Goal: Check status: Check status

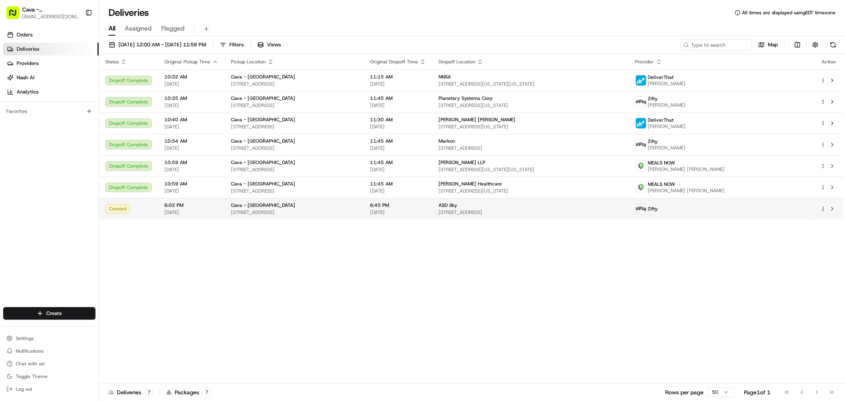
click at [137, 210] on div "Created" at bounding box center [128, 209] width 46 height 10
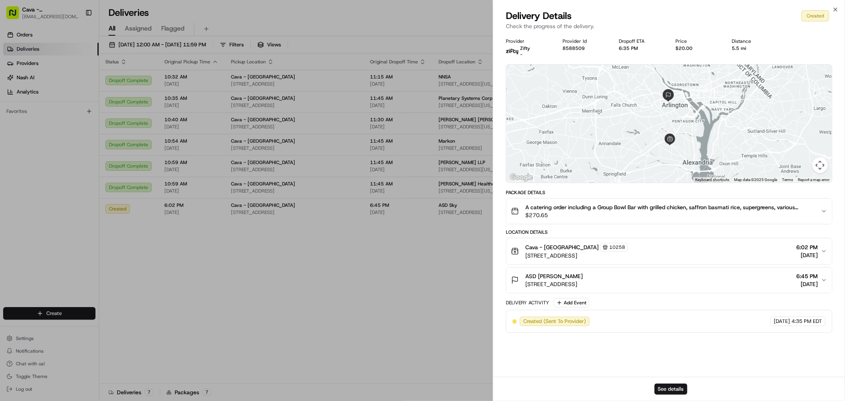
click at [836, 6] on div "Close Delivery Details Created Check the progress of the delivery. Provider Zif…" at bounding box center [669, 200] width 352 height 401
click at [833, 6] on div "Close Delivery Details Created Check the progress of the delivery. Provider Zif…" at bounding box center [669, 200] width 352 height 401
click at [834, 7] on div "Close Delivery Details Created Check the progress of the delivery. Provider Zif…" at bounding box center [669, 200] width 352 height 401
click at [834, 7] on icon "button" at bounding box center [835, 9] width 6 height 6
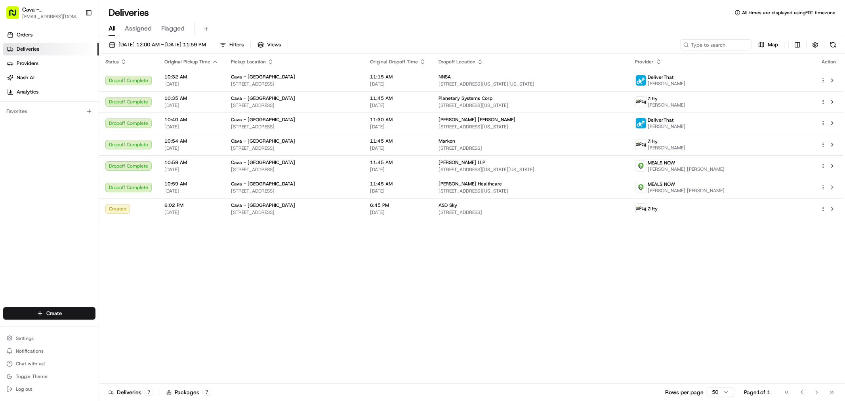
drag, startPoint x: 275, startPoint y: 206, endPoint x: 274, endPoint y: 220, distance: 14.3
click at [274, 220] on div "Status Original Pickup Time Pickup Location Original Dropoff Time Dropoff Locat…" at bounding box center [471, 219] width 745 height 330
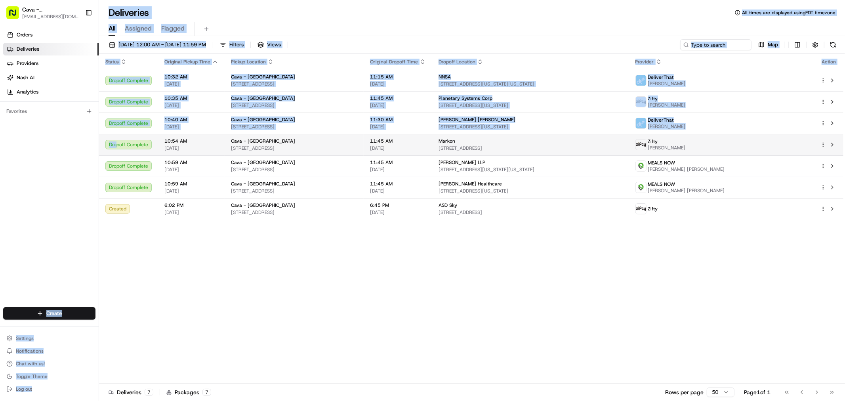
drag, startPoint x: 115, startPoint y: 144, endPoint x: 99, endPoint y: 137, distance: 17.2
click at [97, 136] on div "Cava - [GEOGRAPHIC_DATA] [EMAIL_ADDRESS][DOMAIN_NAME] Toggle Sidebar Orders Del…" at bounding box center [422, 200] width 845 height 401
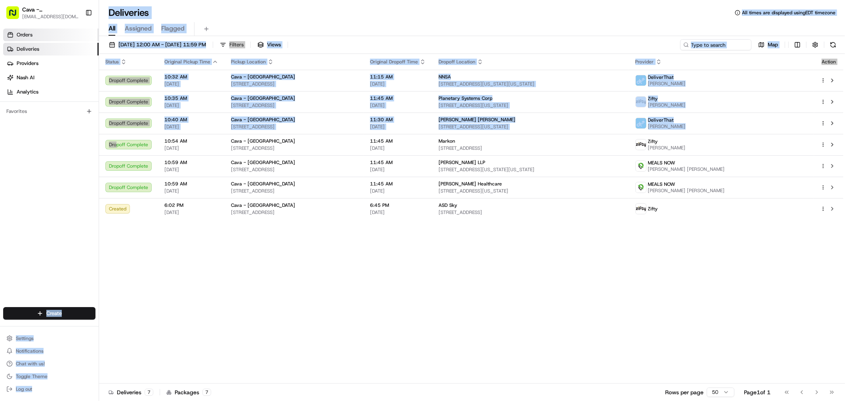
click at [38, 32] on link "Orders" at bounding box center [50, 35] width 95 height 13
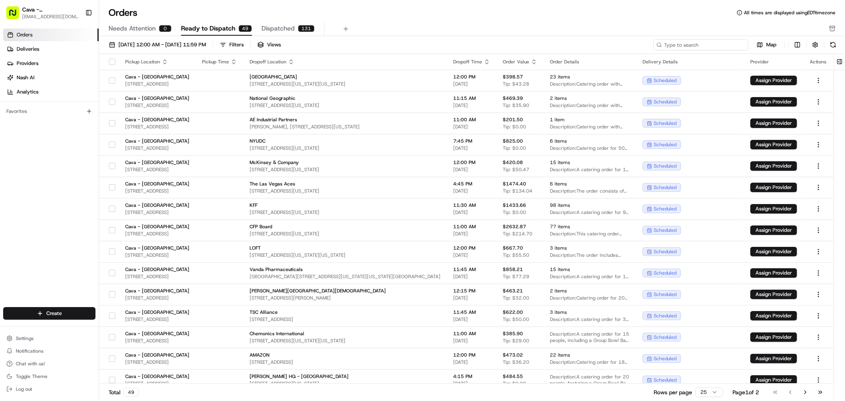
click at [737, 41] on input at bounding box center [700, 44] width 95 height 11
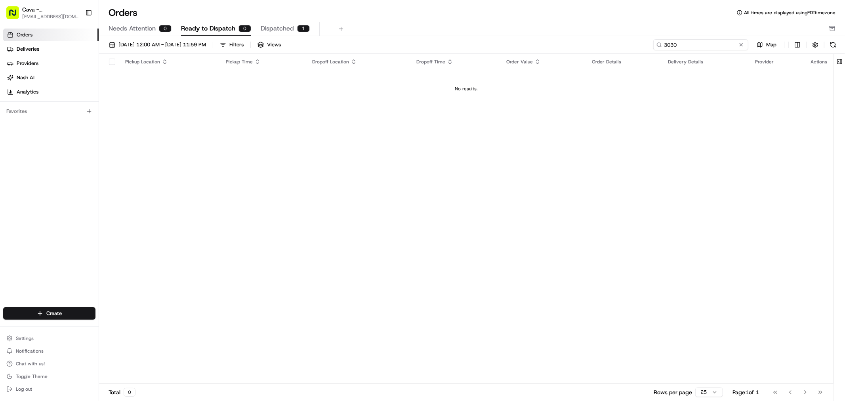
type input "3030"
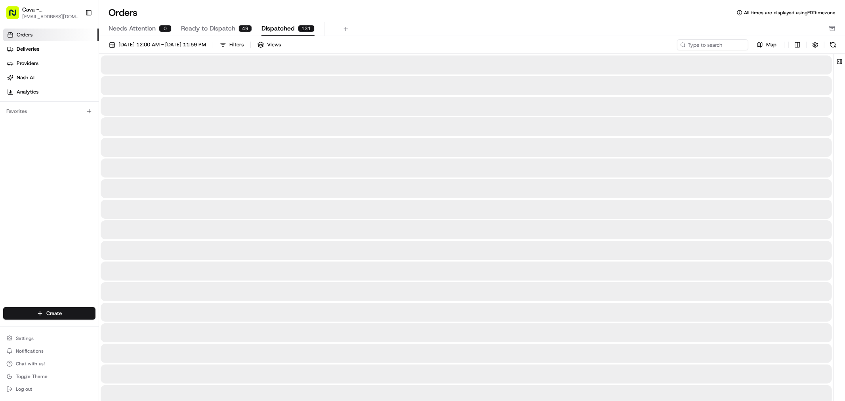
click at [295, 31] on button "Dispatched 131" at bounding box center [288, 28] width 53 height 13
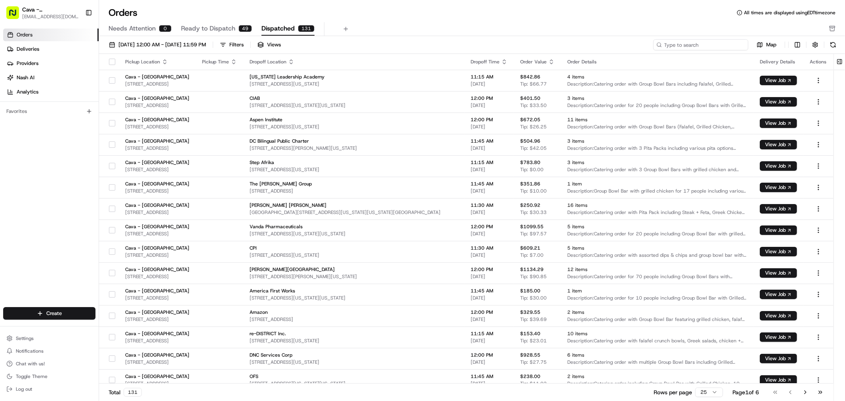
click at [701, 44] on input at bounding box center [700, 44] width 95 height 11
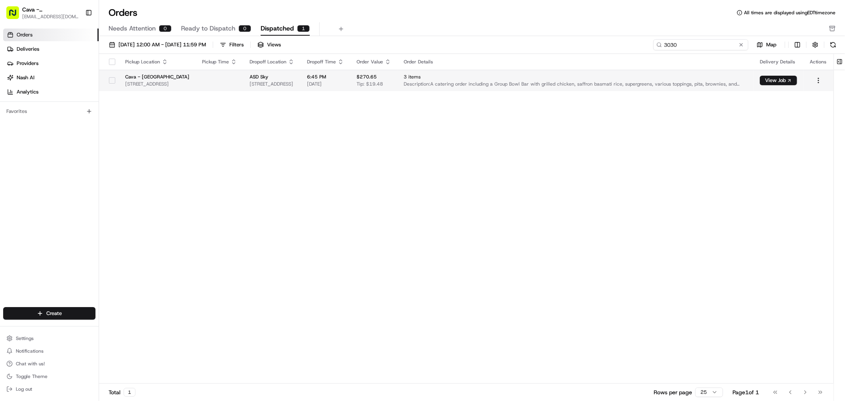
type input "3030"
click at [109, 81] on button "button" at bounding box center [112, 80] width 6 height 6
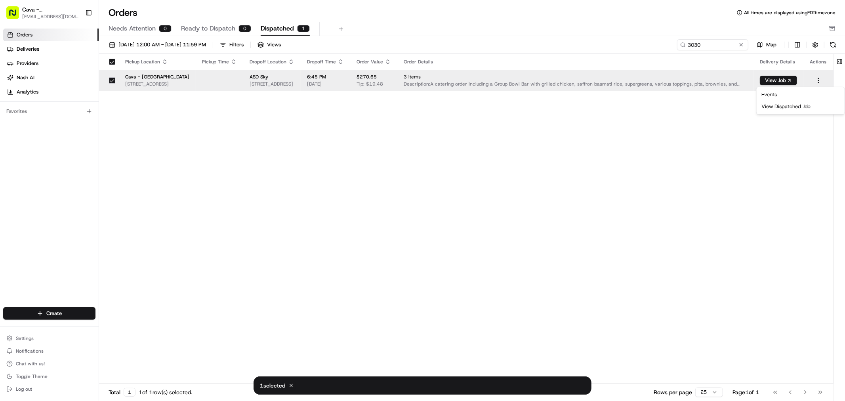
click at [817, 80] on html "Cava - [GEOGRAPHIC_DATA] [EMAIL_ADDRESS][DOMAIN_NAME] Toggle Sidebar Orders Del…" at bounding box center [422, 200] width 845 height 401
click at [382, 229] on html "Cava - [GEOGRAPHIC_DATA] [EMAIL_ADDRESS][DOMAIN_NAME] Toggle Sidebar Orders Del…" at bounding box center [422, 200] width 845 height 401
click at [820, 81] on html "Cava - [GEOGRAPHIC_DATA] [EMAIL_ADDRESS][DOMAIN_NAME] Toggle Sidebar Orders Del…" at bounding box center [422, 200] width 845 height 401
click at [824, 32] on html "Cava - [GEOGRAPHIC_DATA] [EMAIL_ADDRESS][DOMAIN_NAME] Toggle Sidebar Orders Del…" at bounding box center [422, 200] width 845 height 401
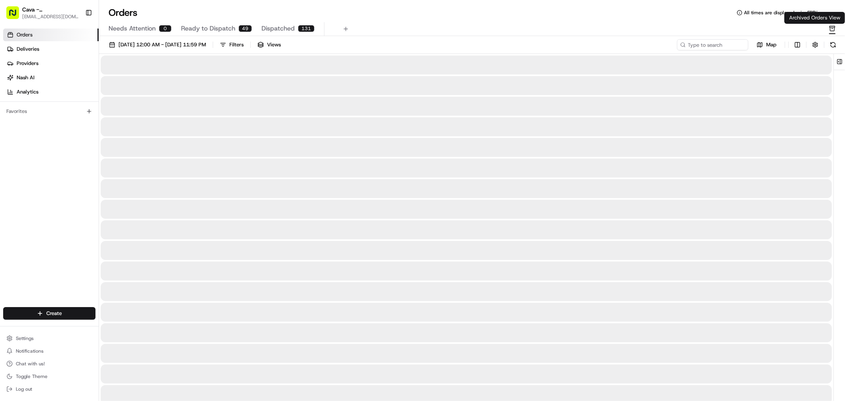
click at [833, 27] on rect "button" at bounding box center [832, 26] width 5 height 1
click at [278, 33] on span "Dispatched" at bounding box center [278, 29] width 33 height 10
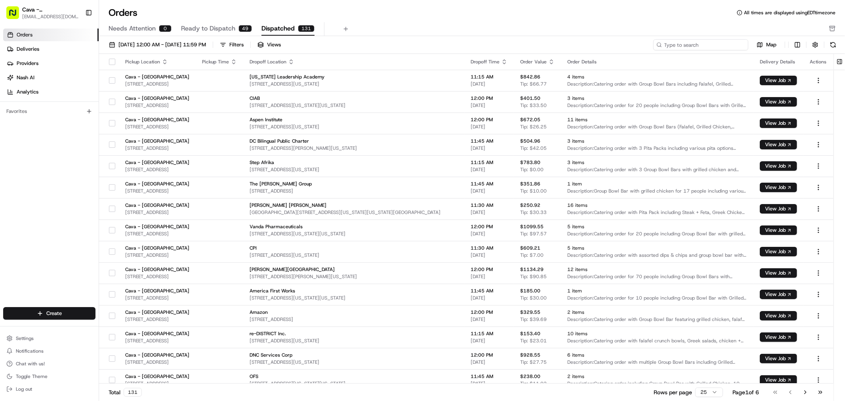
click at [726, 48] on input at bounding box center [700, 44] width 95 height 11
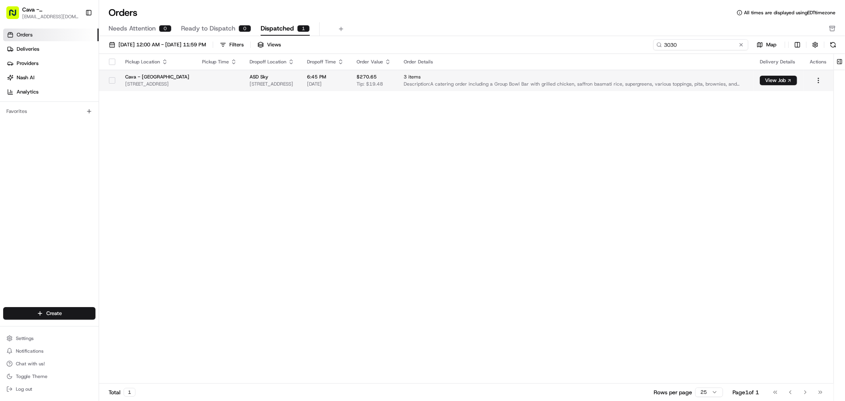
type input "3030"
click at [112, 84] on div at bounding box center [111, 80] width 13 height 13
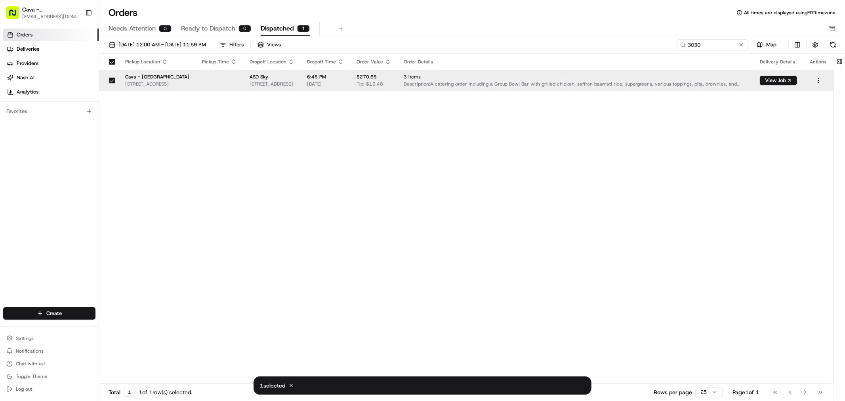
click at [281, 381] on div "1 selected Cancel" at bounding box center [423, 385] width 338 height 18
click at [795, 73] on td "View Job" at bounding box center [779, 80] width 50 height 21
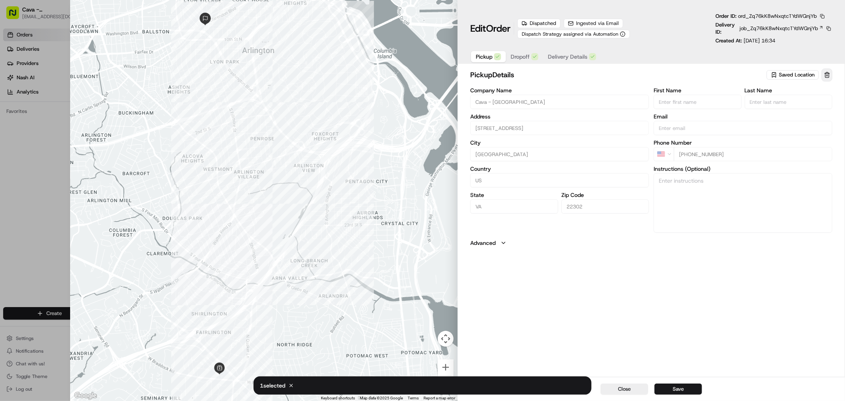
click at [823, 74] on button at bounding box center [827, 75] width 11 height 13
click at [631, 387] on button "Close" at bounding box center [625, 389] width 48 height 11
type input "+1"
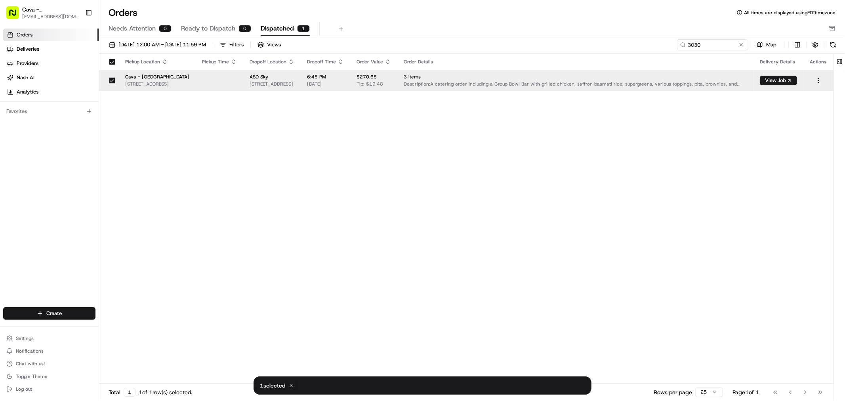
drag, startPoint x: 141, startPoint y: 88, endPoint x: 297, endPoint y: 138, distance: 163.6
click at [297, 138] on div "Pickup Location Pickup Time Dropoff Location Dropoff Time Order Value Order Det…" at bounding box center [466, 219] width 735 height 330
